Goal: Navigation & Orientation: Find specific page/section

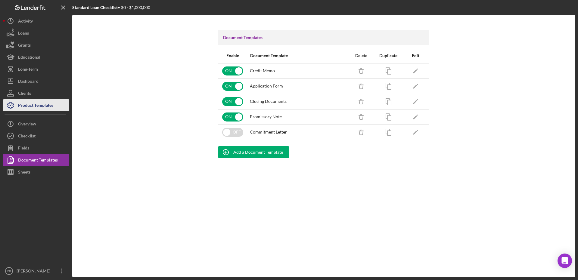
click at [33, 100] on div "Product Templates" at bounding box center [35, 106] width 35 height 14
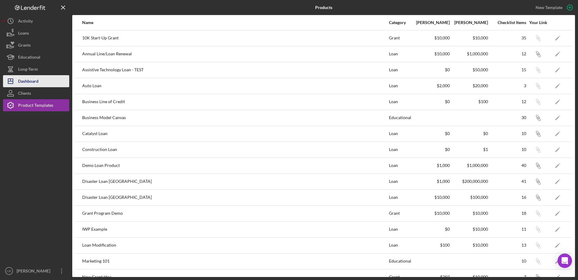
click at [34, 79] on div "Dashboard" at bounding box center [28, 82] width 20 height 14
